Goal: Information Seeking & Learning: Understand process/instructions

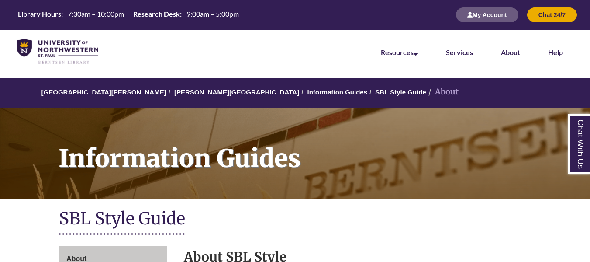
scroll to position [201, 0]
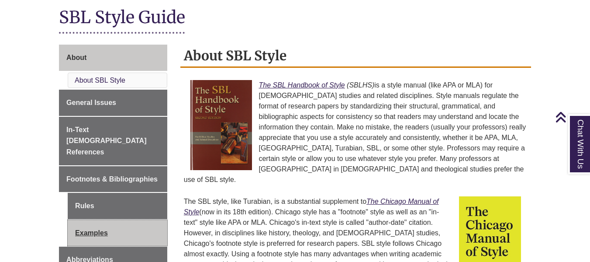
click at [131, 220] on link "Examples" at bounding box center [118, 233] width 100 height 26
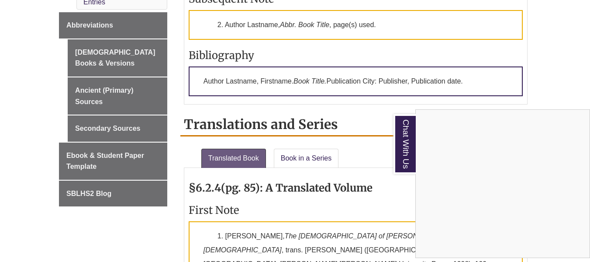
scroll to position [565, 0]
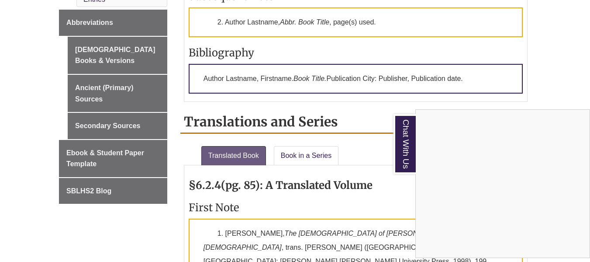
click at [388, 155] on div "Chat With Us" at bounding box center [295, 131] width 590 height 262
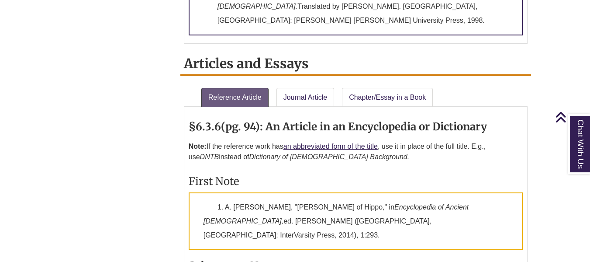
scroll to position [947, 0]
click at [301, 87] on link "Journal Article" at bounding box center [306, 96] width 58 height 19
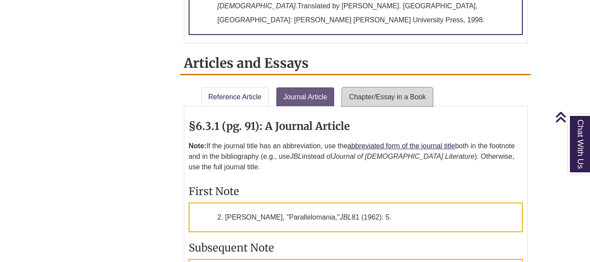
click at [367, 87] on link "Chapter/Essay in a Book" at bounding box center [387, 96] width 91 height 19
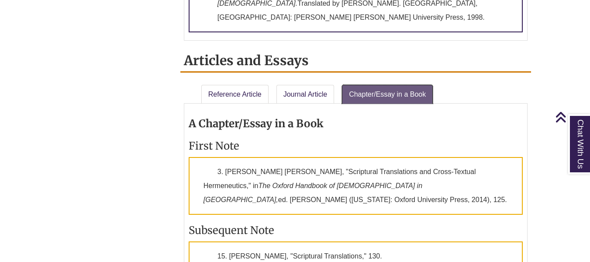
scroll to position [949, 0]
